Goal: Information Seeking & Learning: Find specific fact

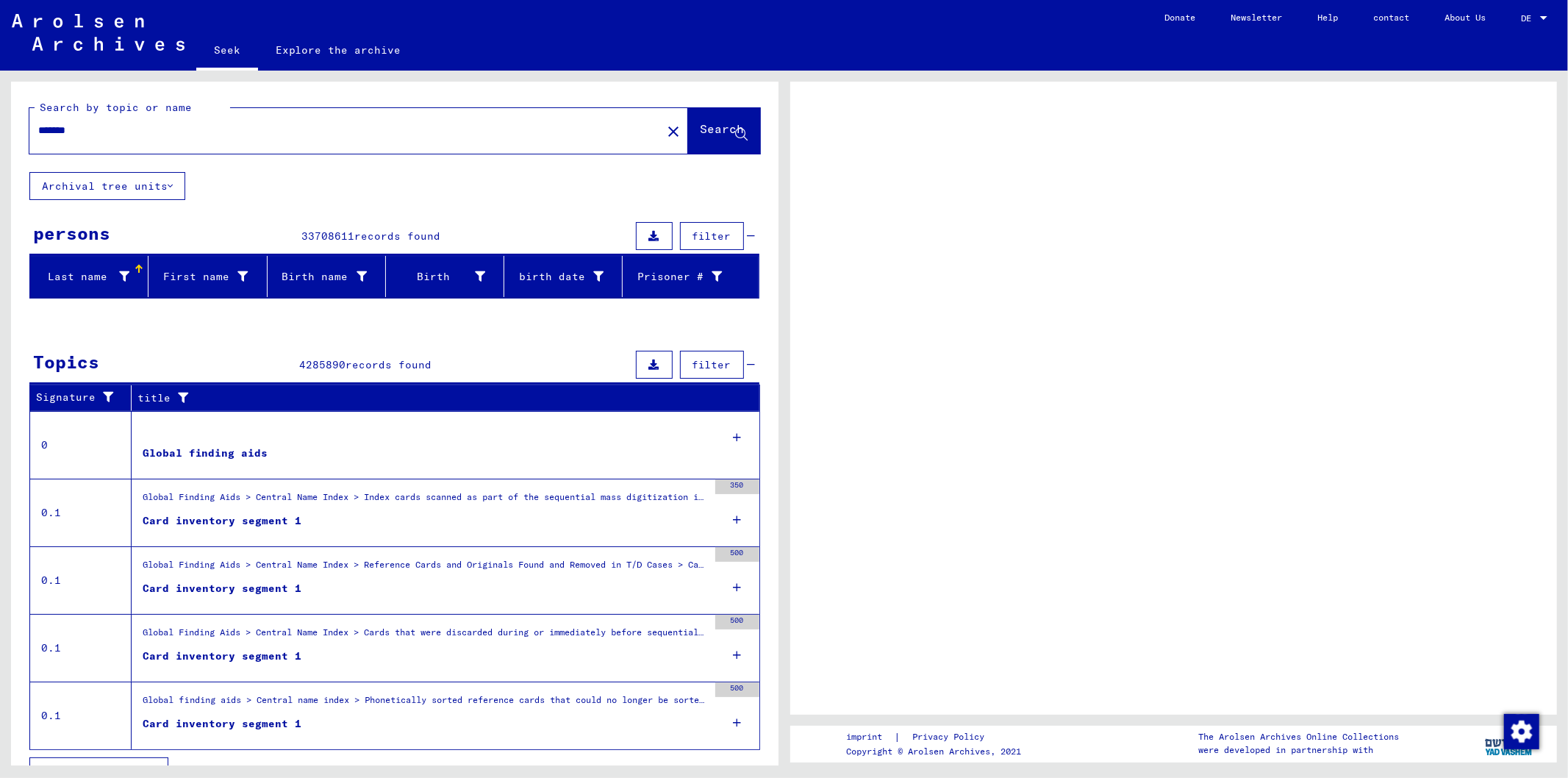
click at [700, 129] on font "Search" at bounding box center [722, 128] width 44 height 14
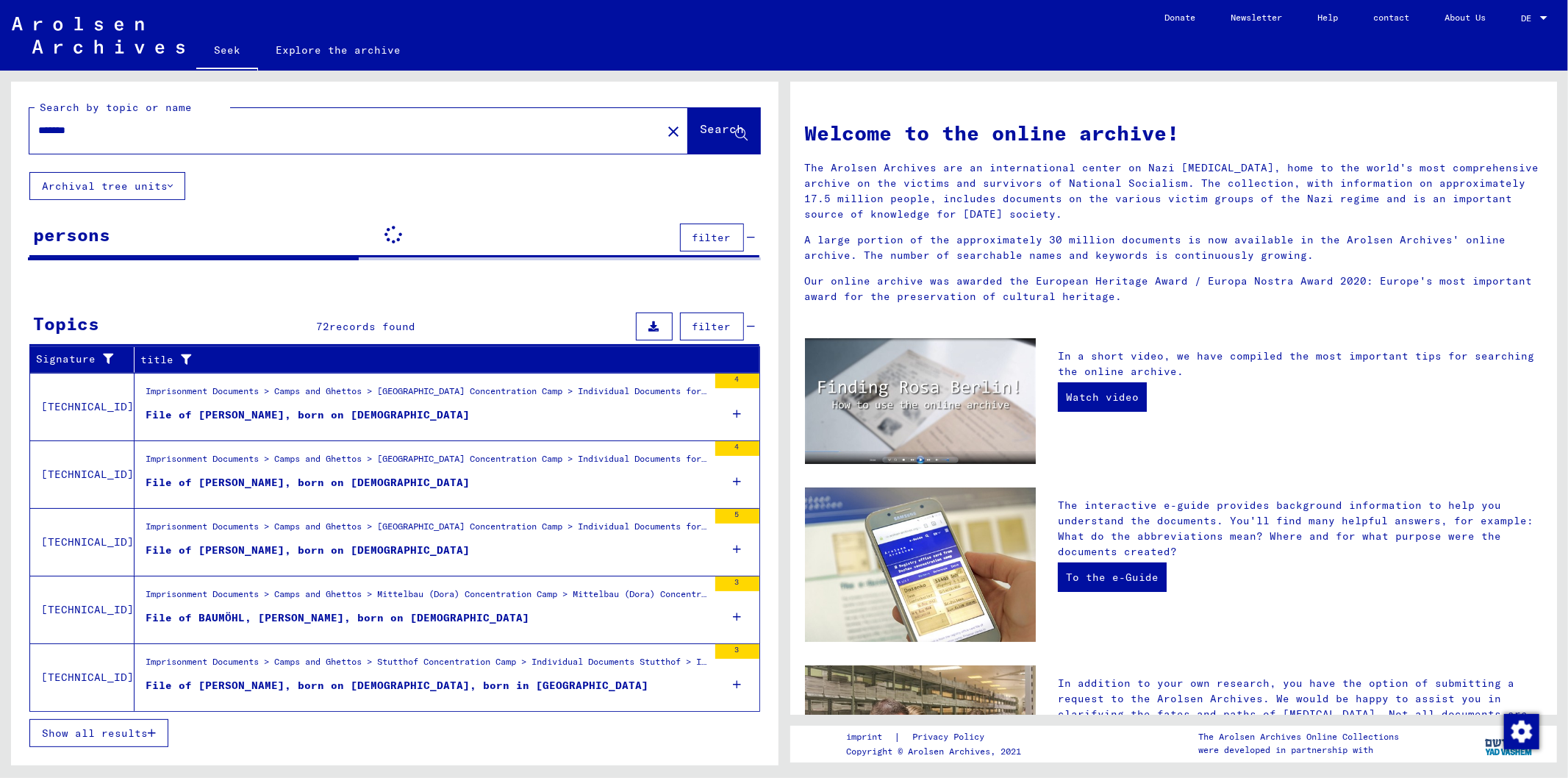
click at [35, 134] on div "*******" at bounding box center [337, 130] width 614 height 33
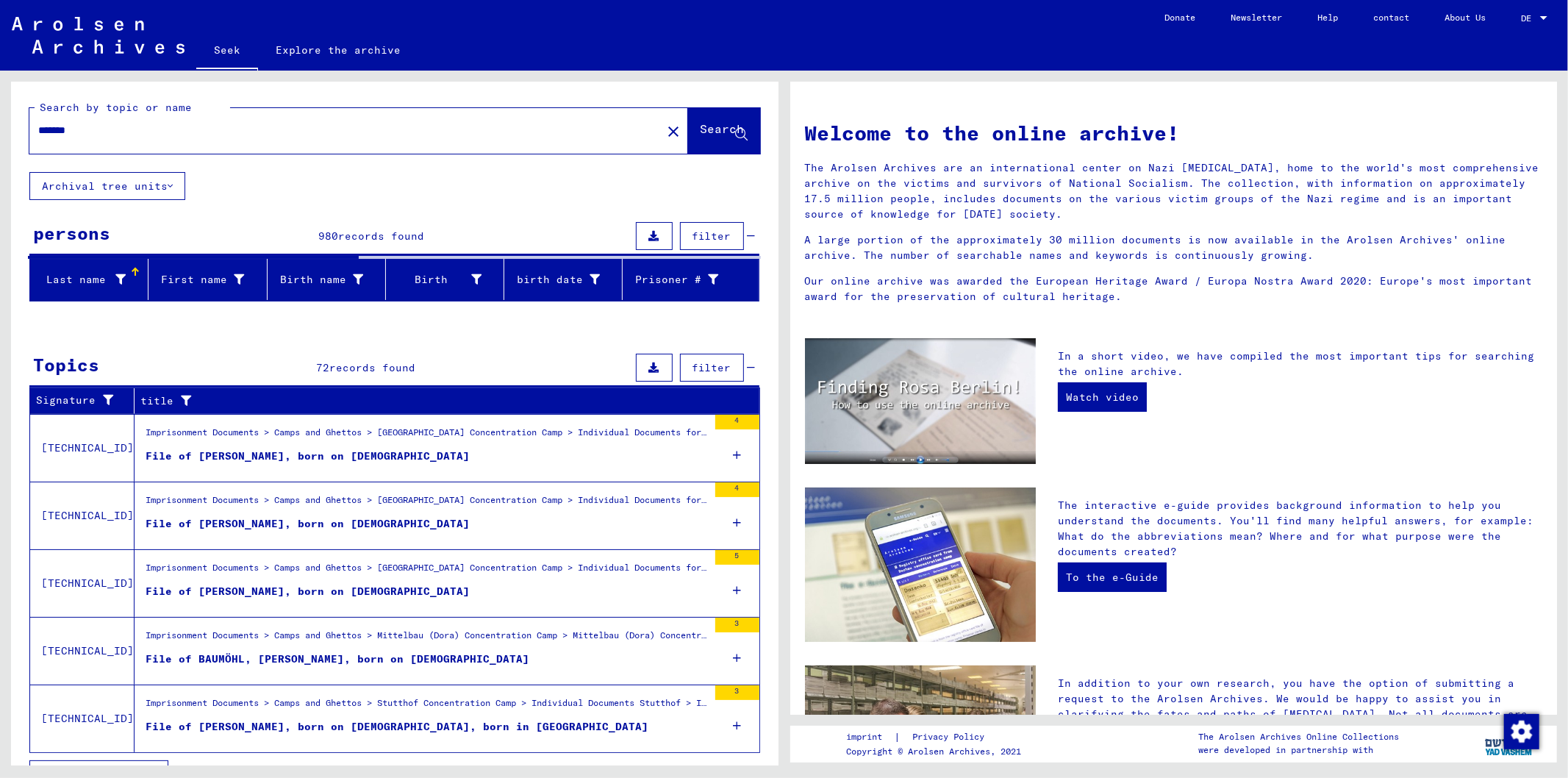
click at [38, 131] on input "*******" at bounding box center [341, 131] width 606 height 15
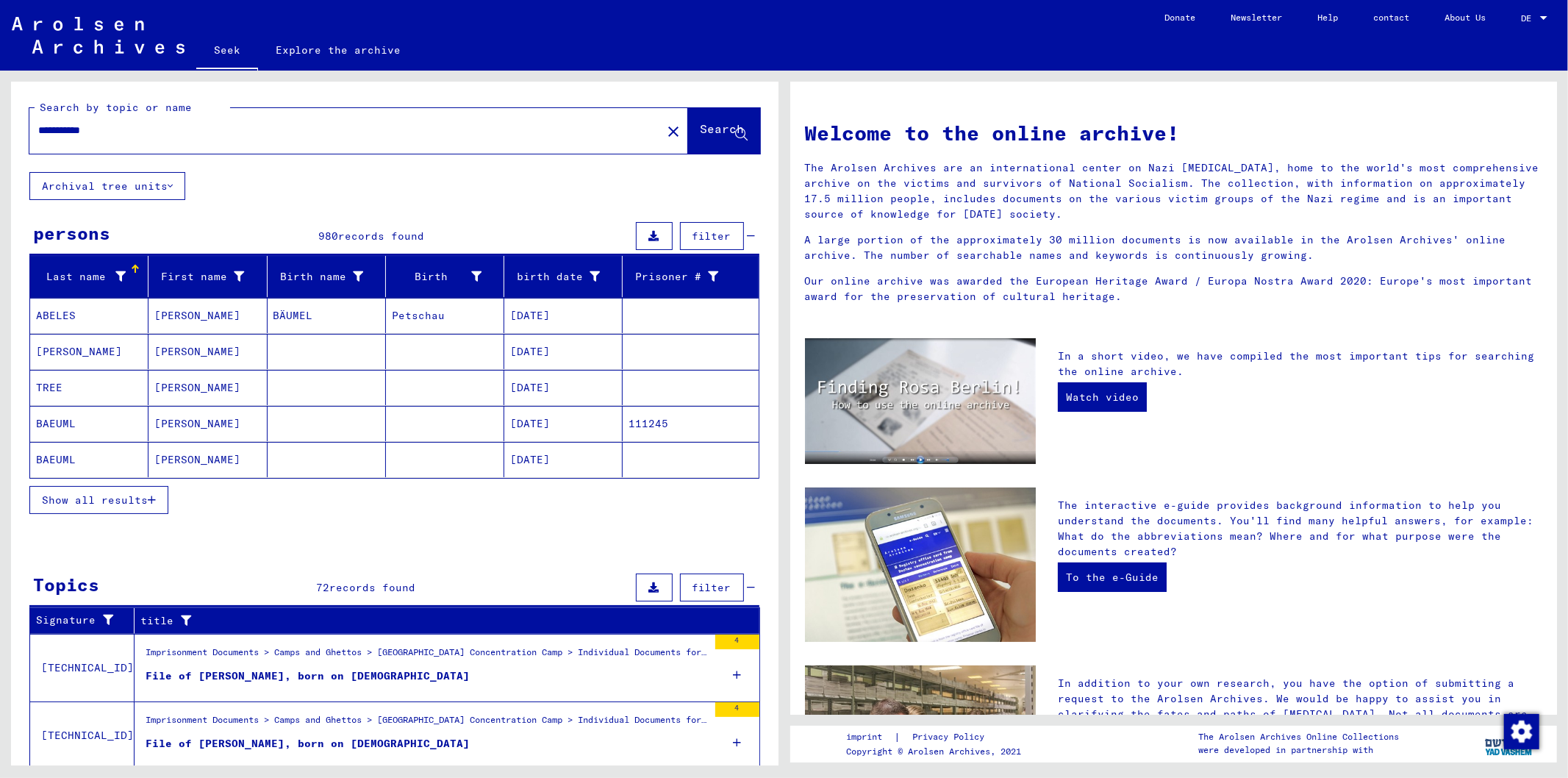
type input "**********"
click at [700, 133] on font "Search" at bounding box center [722, 128] width 44 height 14
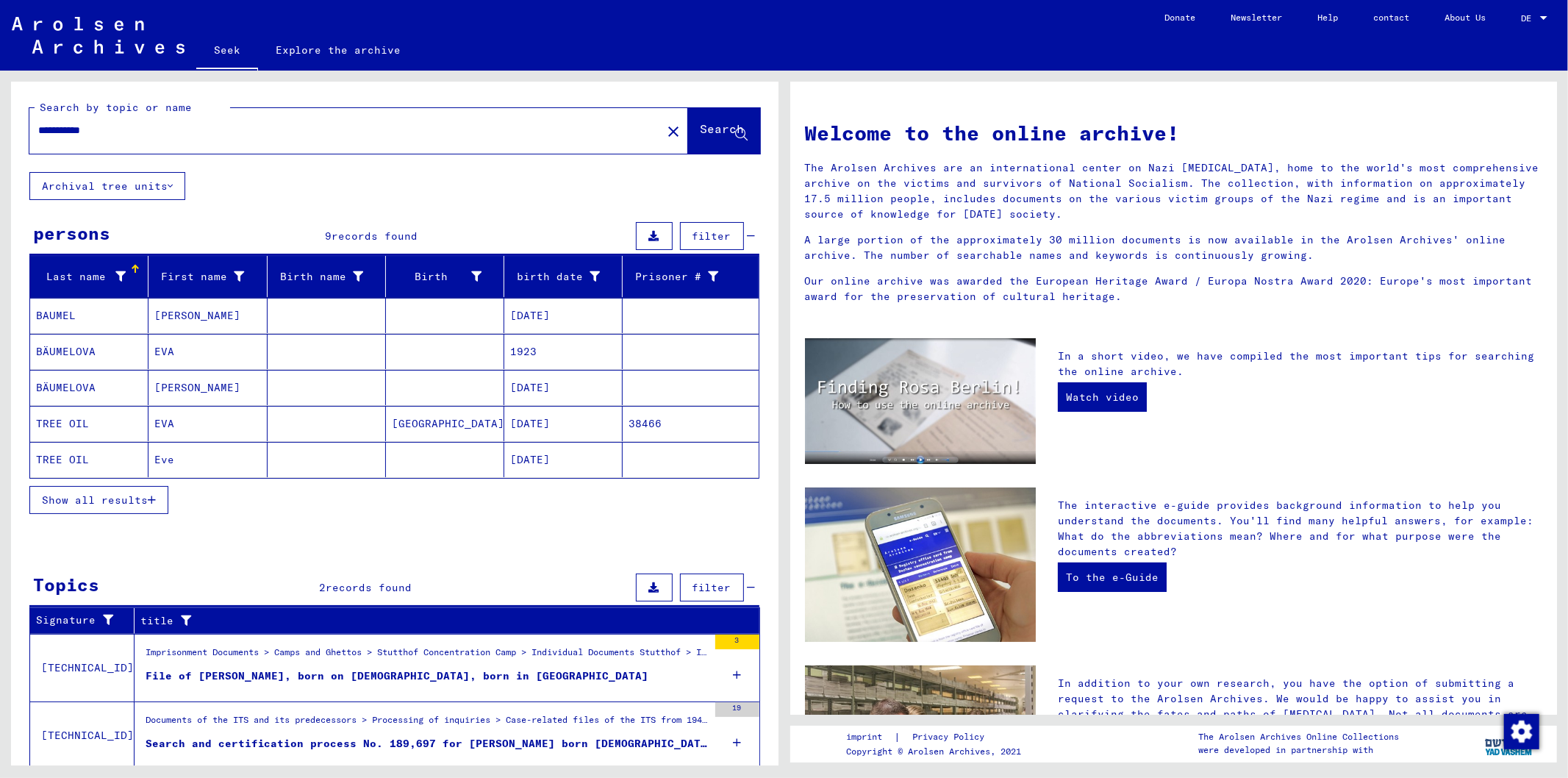
click at [128, 498] on font "Show all results" at bounding box center [95, 500] width 106 height 13
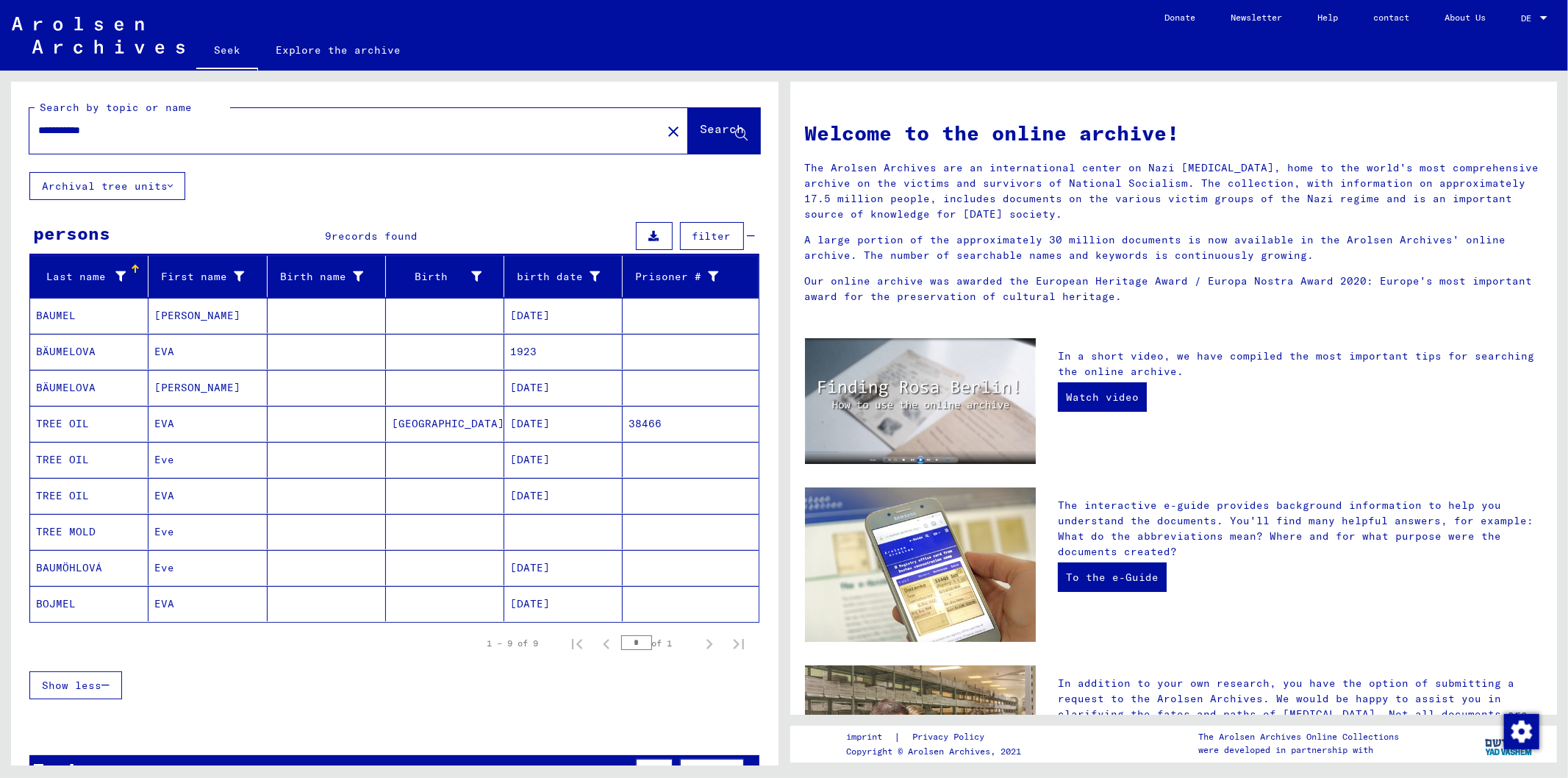
click at [56, 424] on font "TREE OIL" at bounding box center [62, 424] width 53 height 13
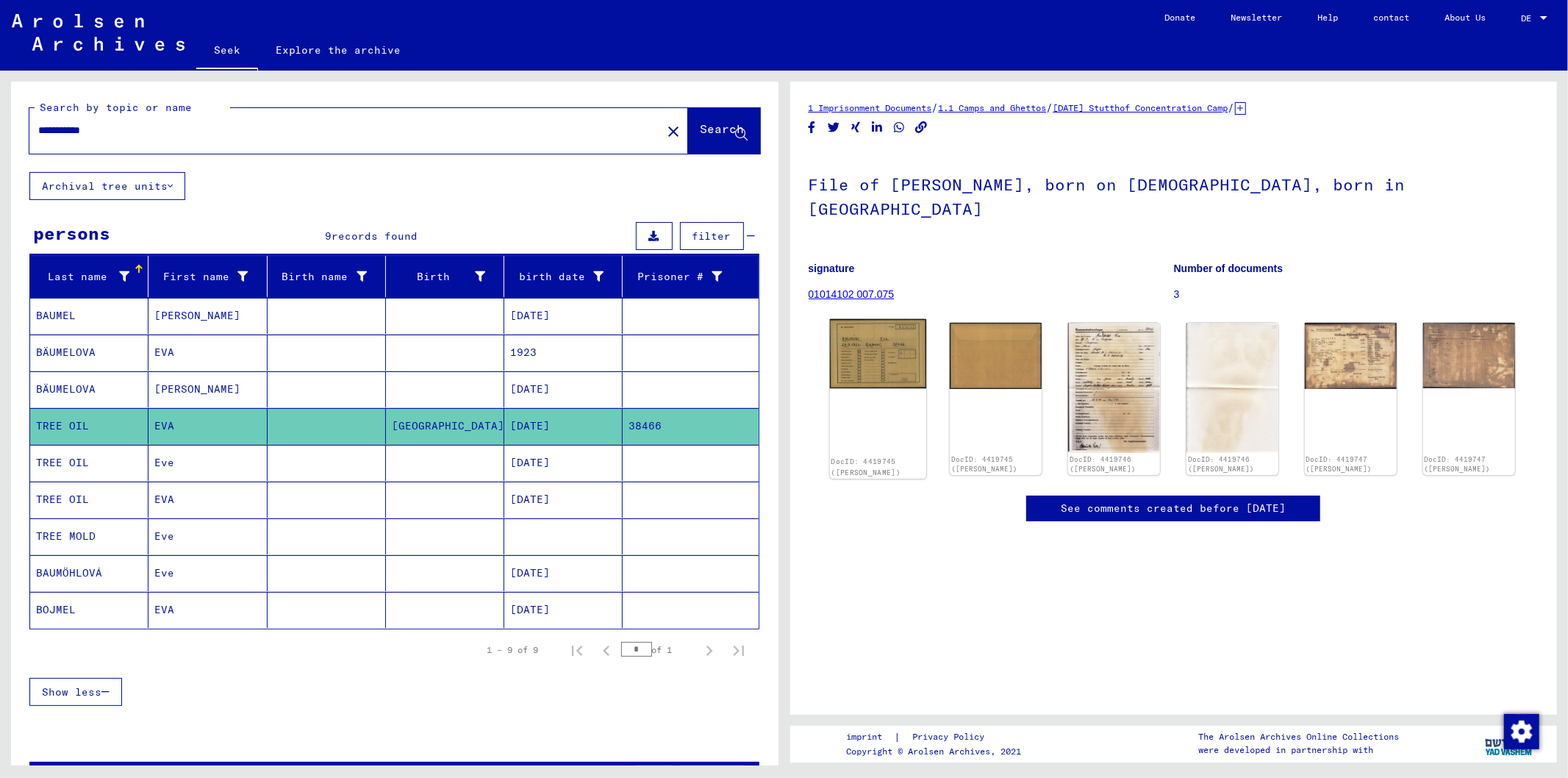
click at [898, 346] on img at bounding box center [877, 354] width 96 height 69
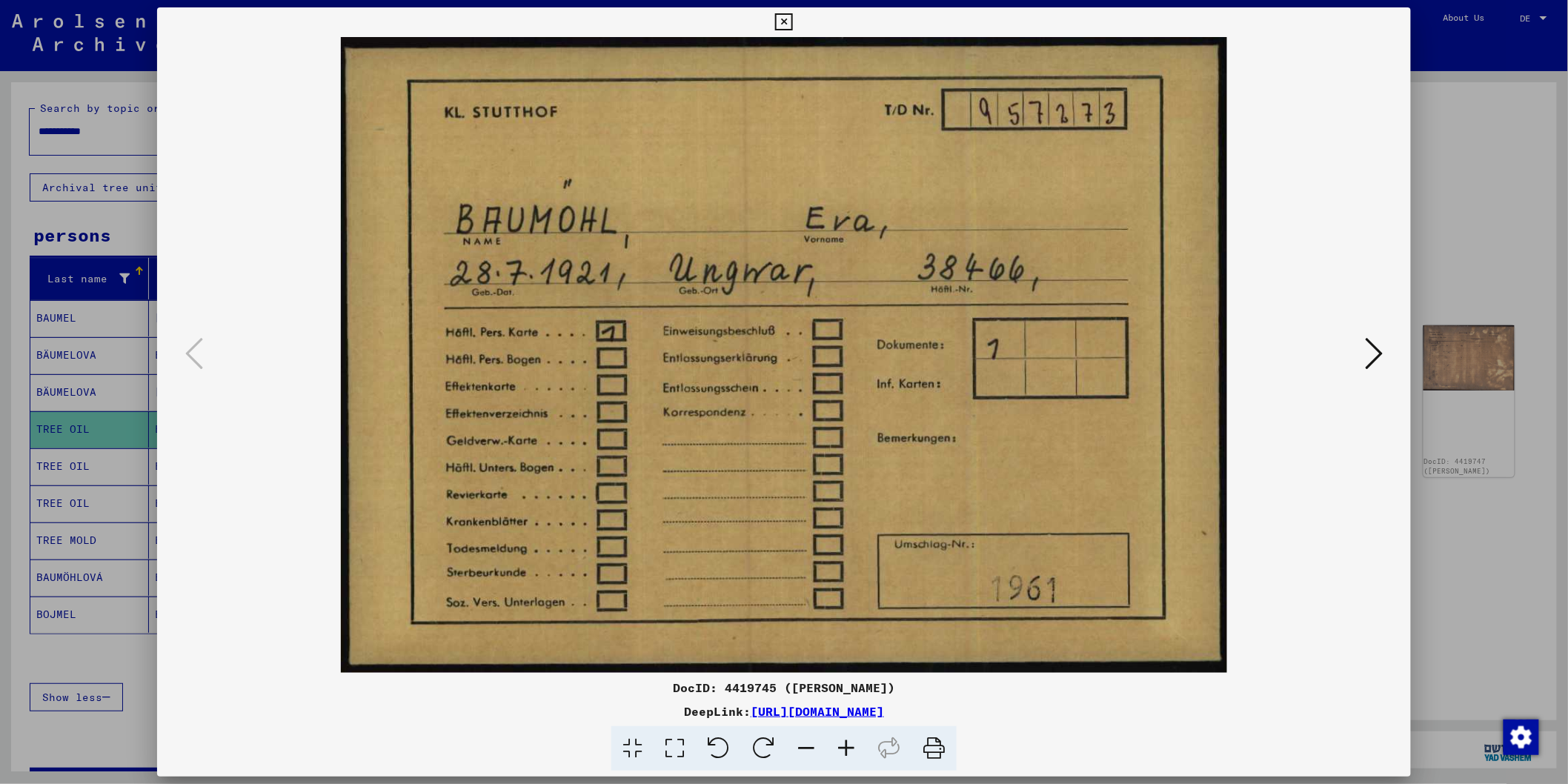
click at [905, 349] on img at bounding box center [785, 355] width 1154 height 636
click at [1373, 349] on icon at bounding box center [1374, 354] width 18 height 36
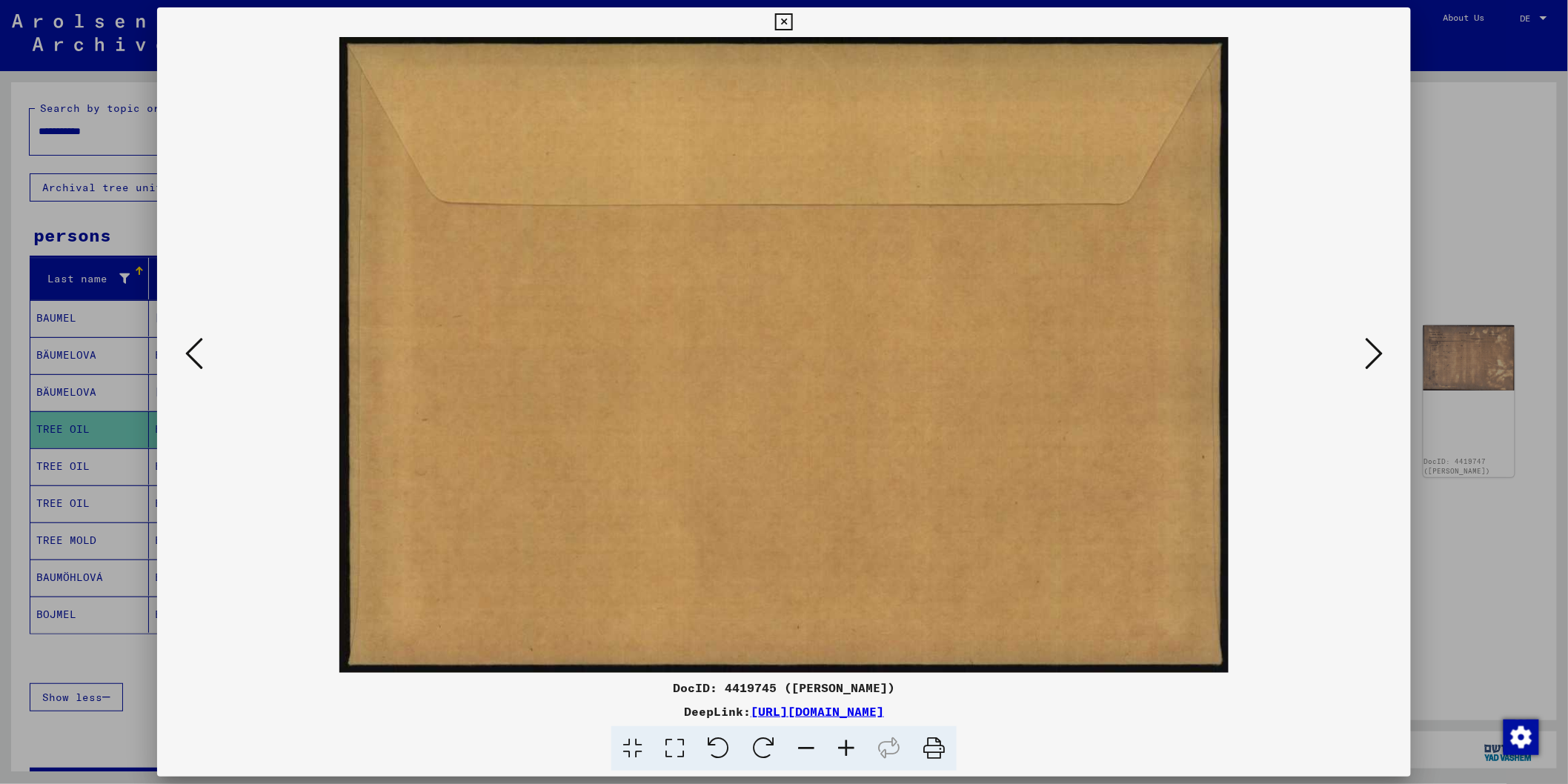
click at [1373, 349] on icon at bounding box center [1374, 354] width 18 height 36
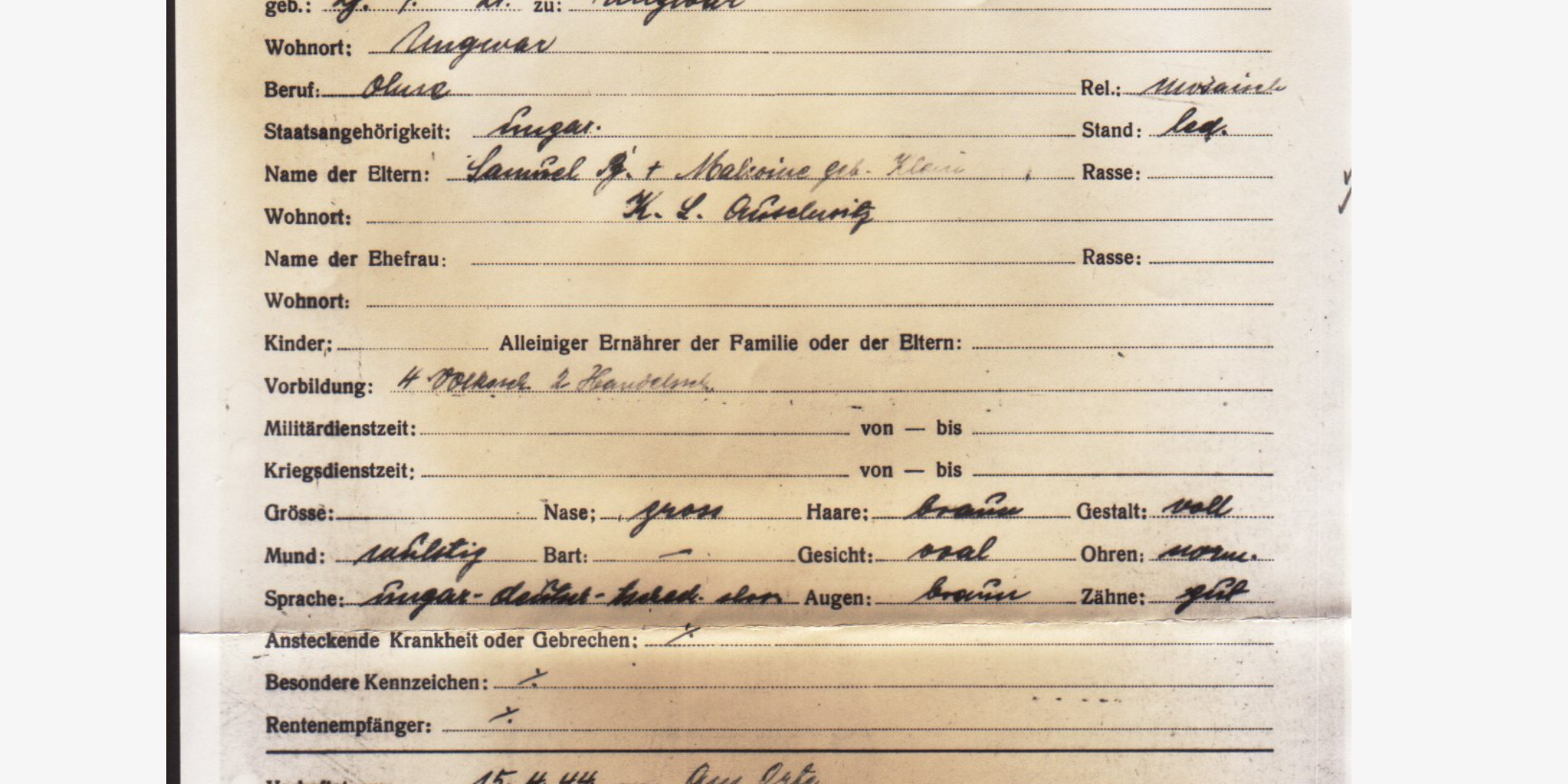
click at [622, 175] on img at bounding box center [785, 355] width 1154 height 636
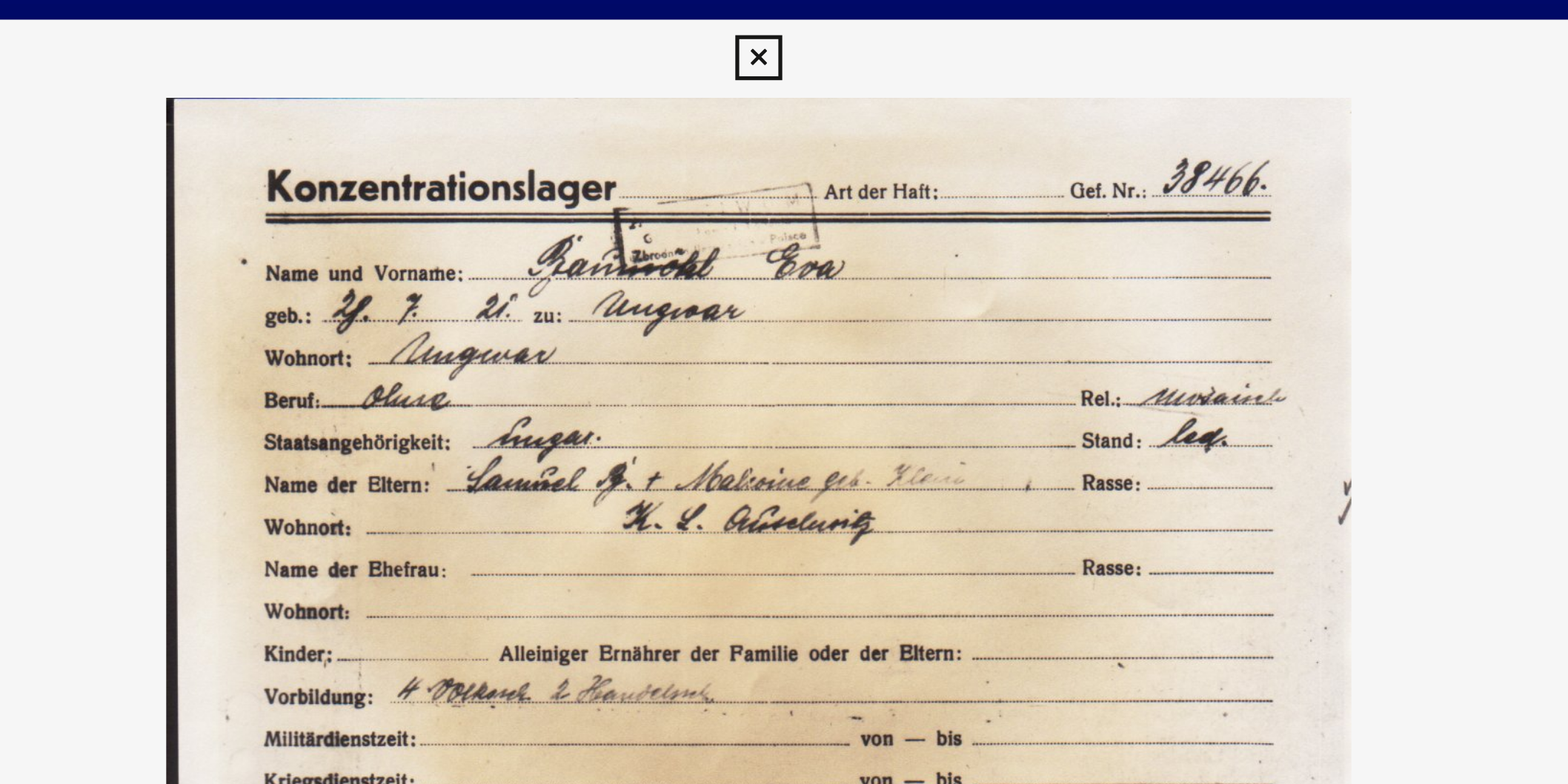
click at [783, 20] on icon at bounding box center [784, 22] width 17 height 18
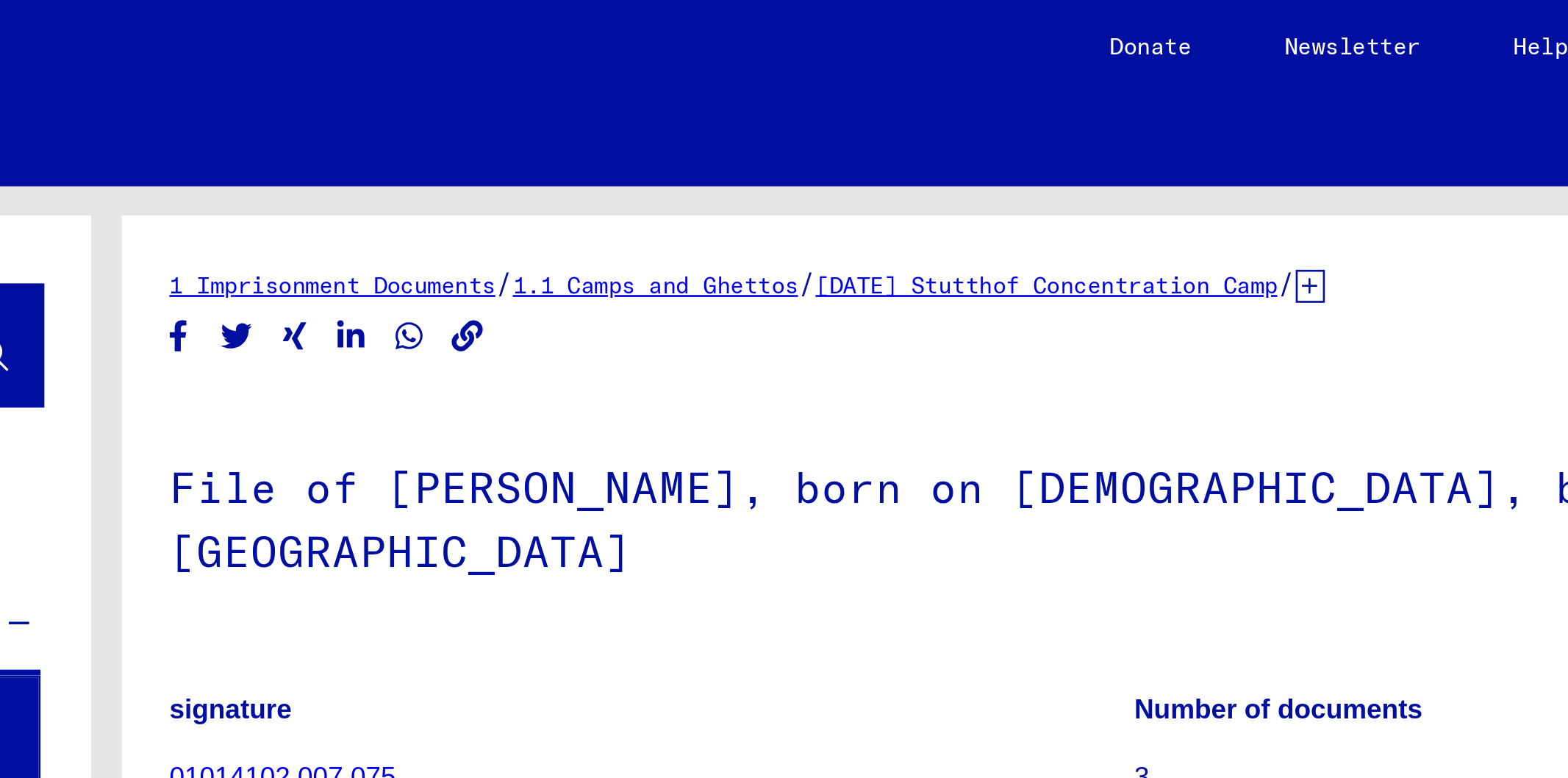
scroll to position [170, 0]
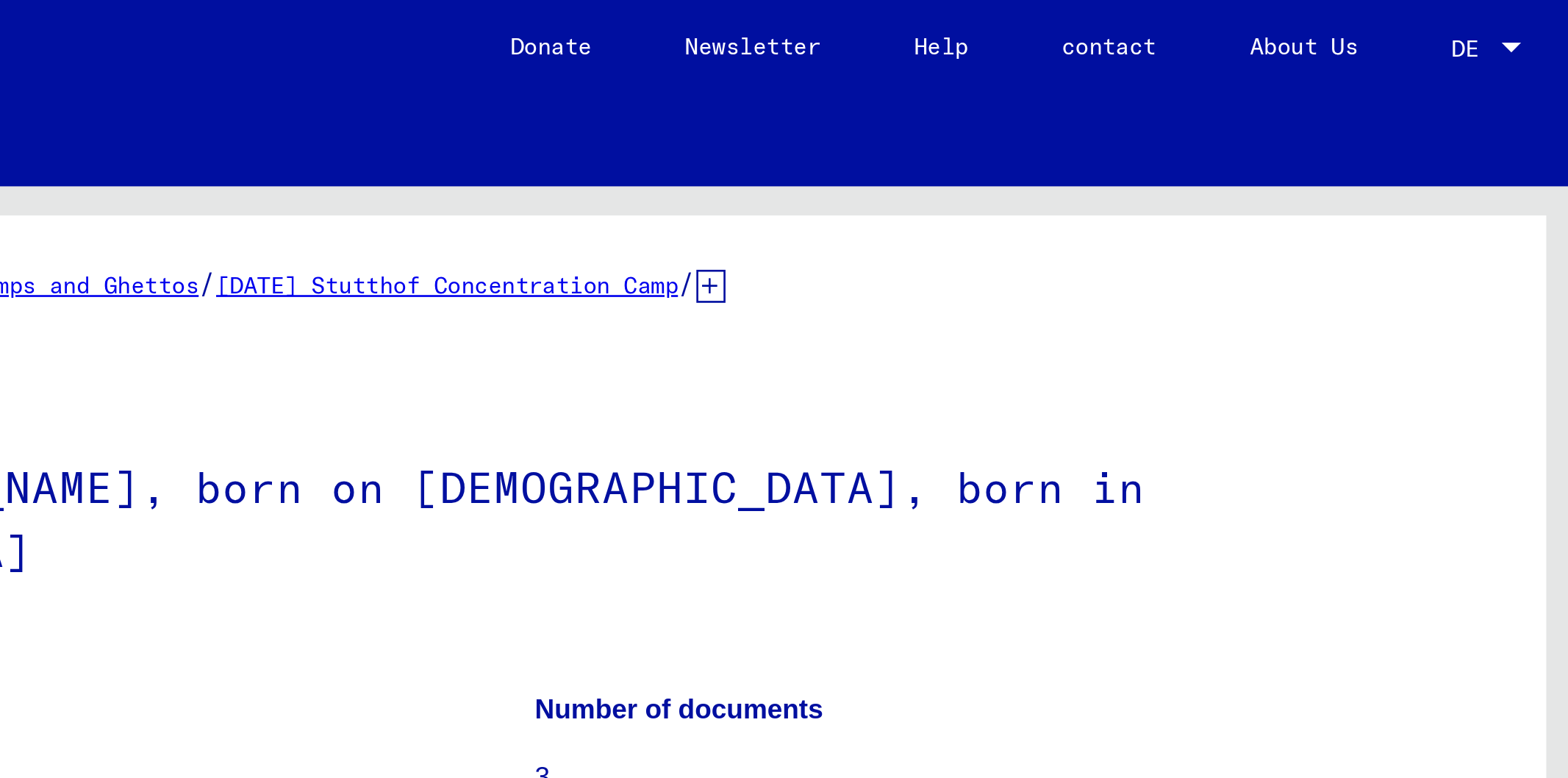
click at [1316, 319] on img at bounding box center [1351, 354] width 96 height 69
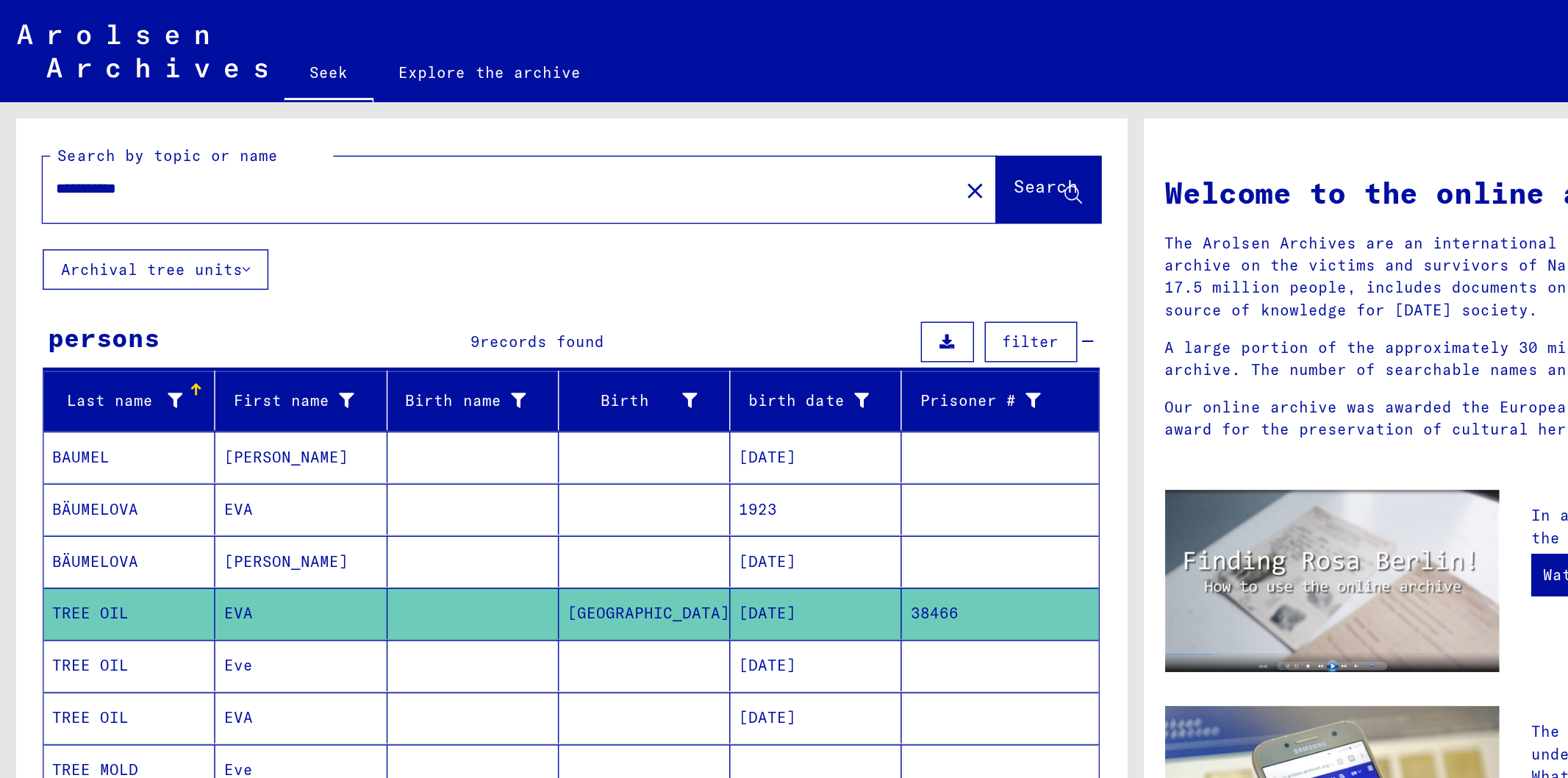
click at [576, 428] on mat-cell "[DATE]" at bounding box center [563, 424] width 119 height 35
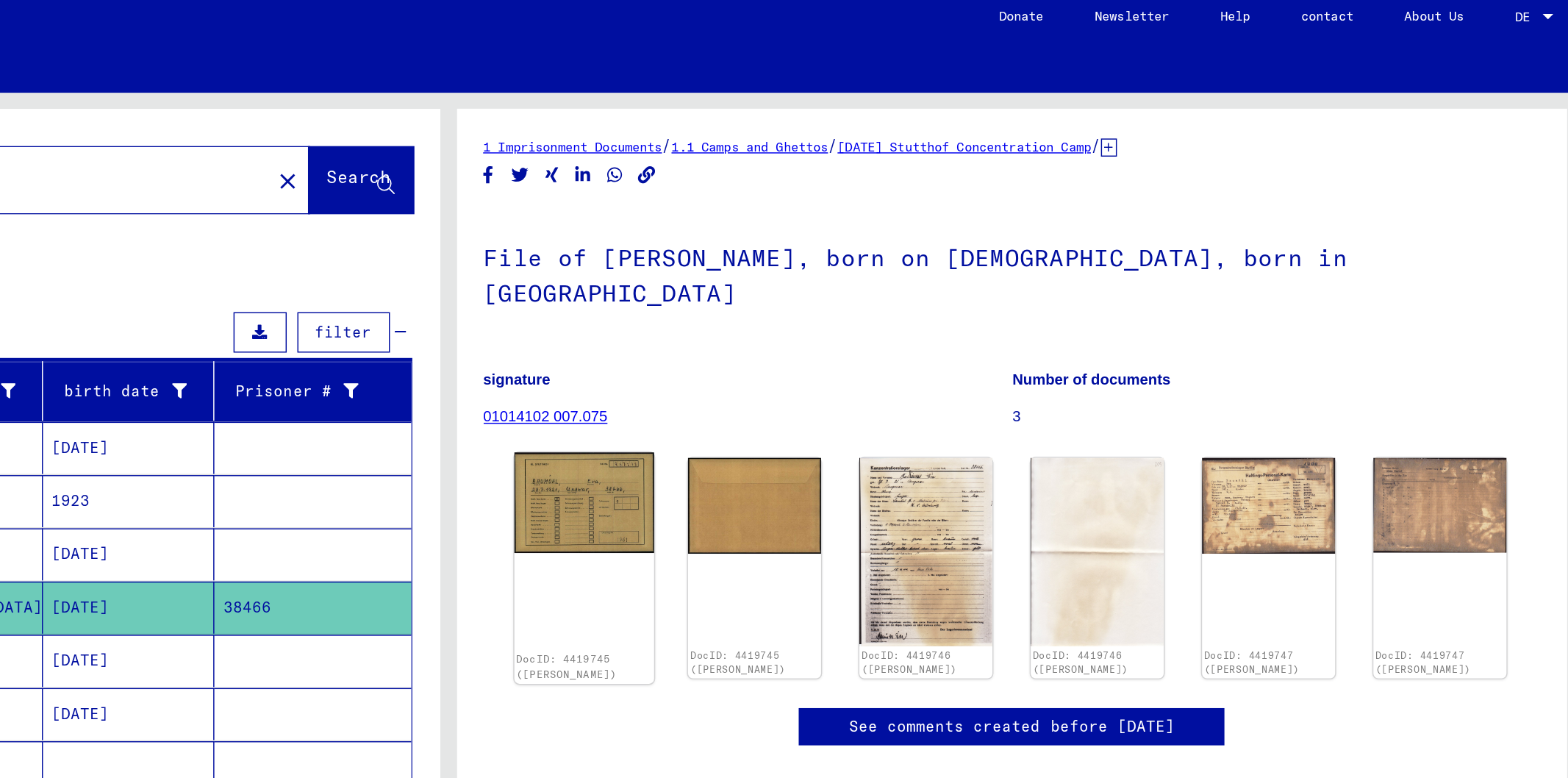
click at [887, 319] on img at bounding box center [877, 354] width 96 height 69
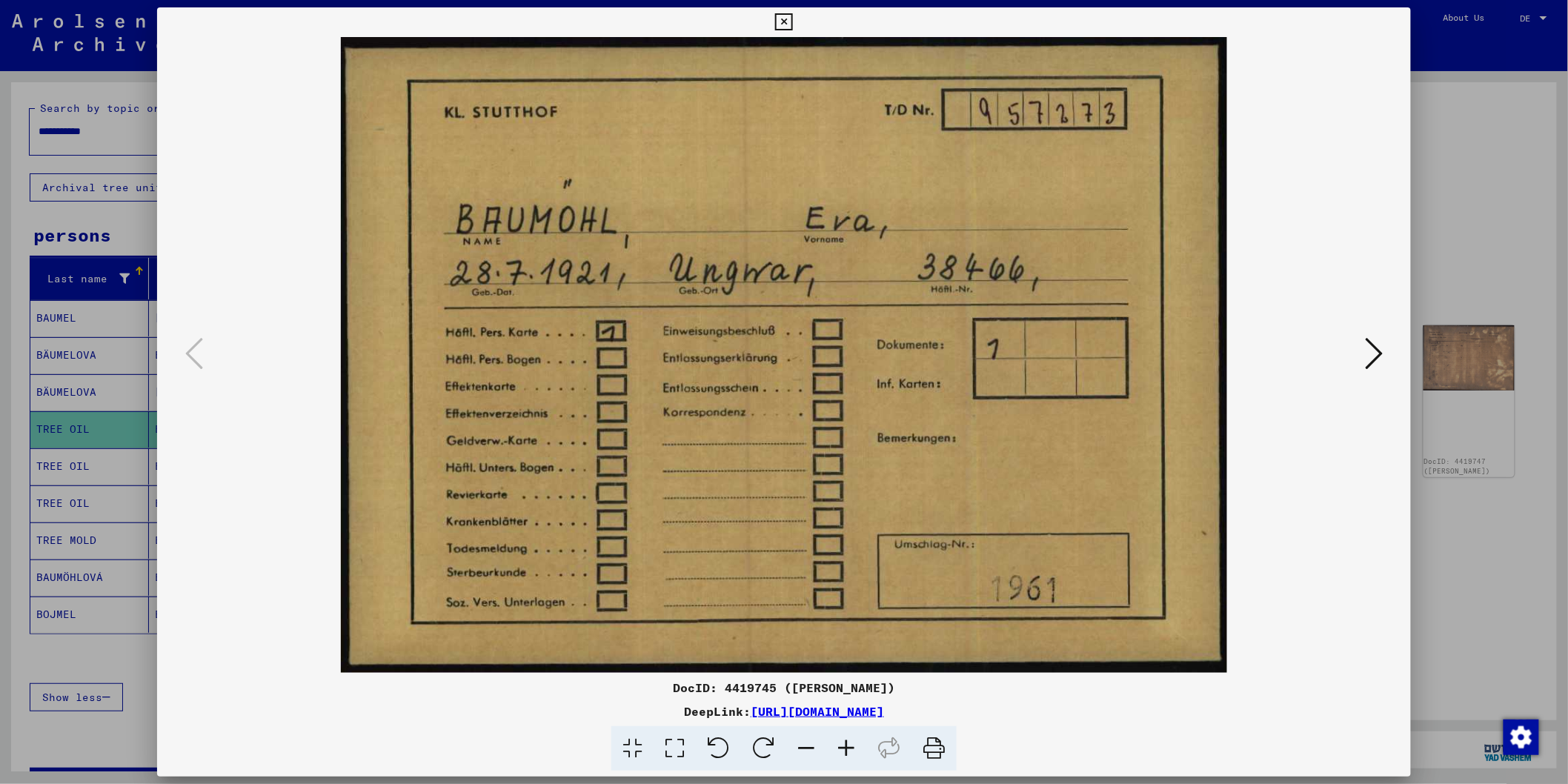
click at [1373, 350] on icon at bounding box center [1374, 354] width 18 height 36
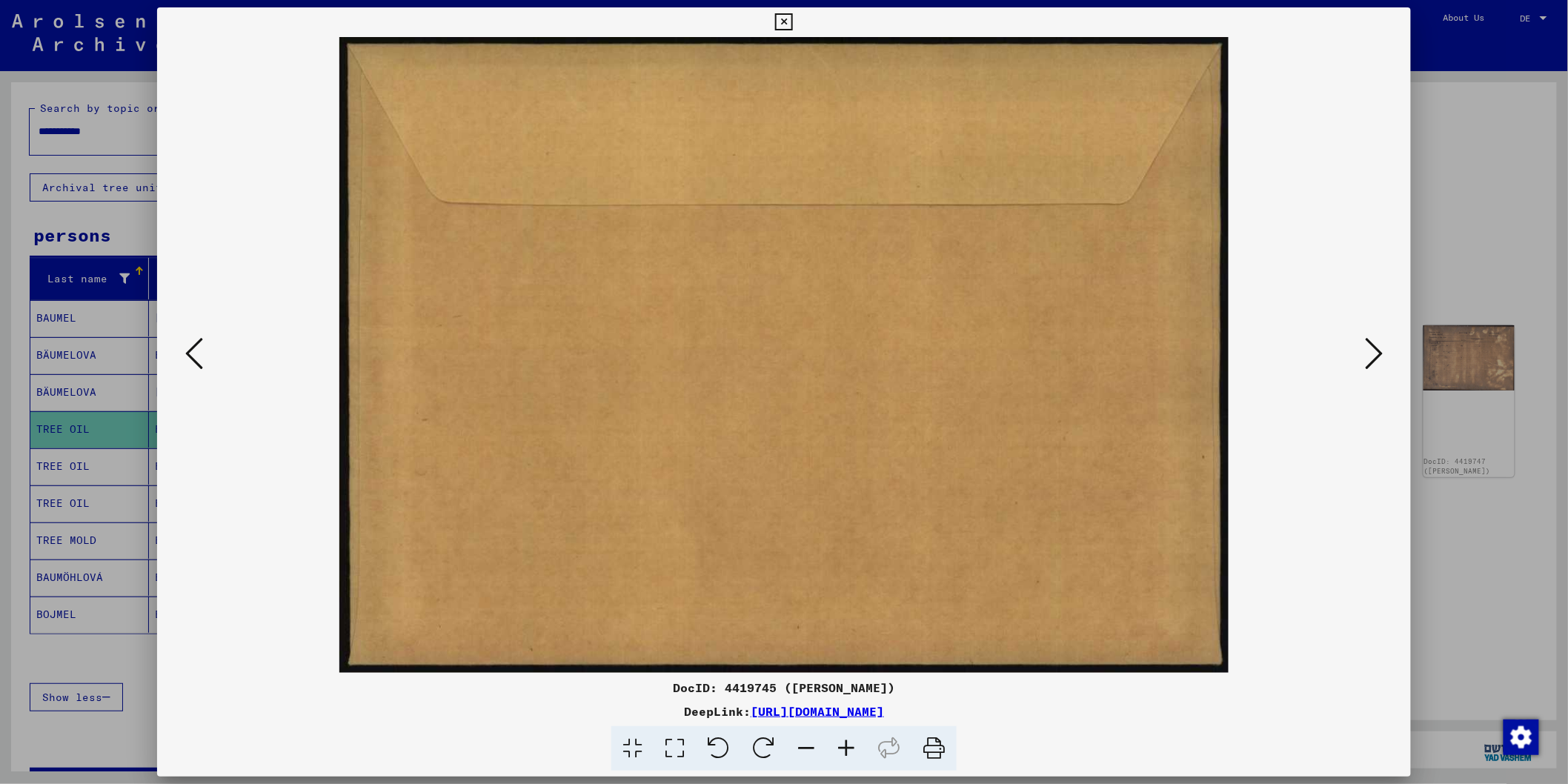
click at [1375, 350] on icon at bounding box center [1374, 354] width 18 height 36
